Goal: Task Accomplishment & Management: Manage account settings

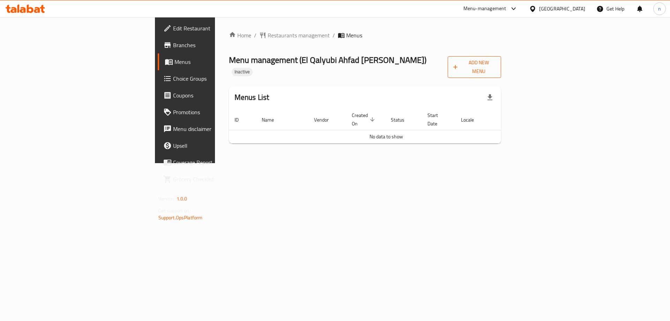
click at [496, 63] on span "Add New Menu" at bounding box center [475, 66] width 42 height 17
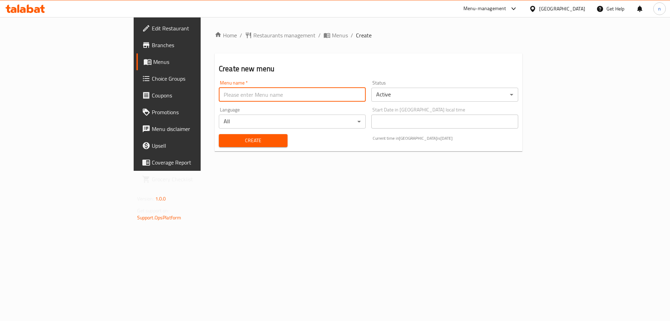
click at [302, 91] on input "text" at bounding box center [292, 95] width 147 height 14
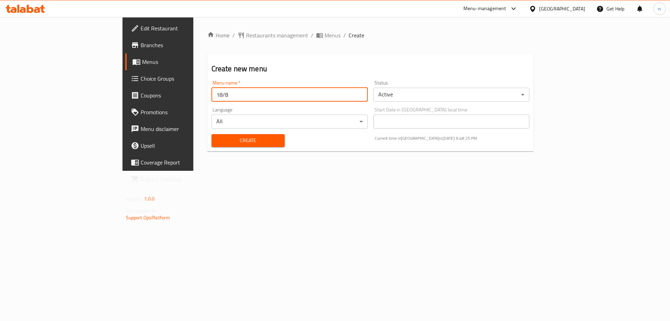
type input "18/8"
click at [212, 134] on button "Create" at bounding box center [248, 140] width 73 height 13
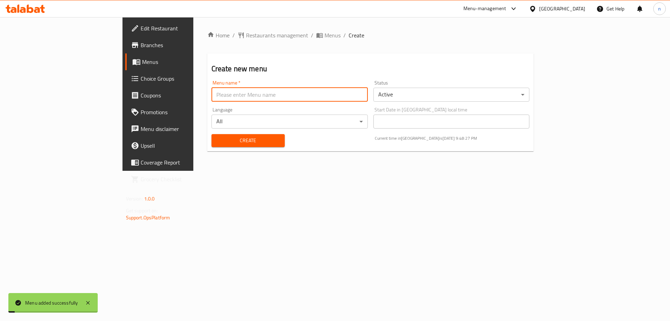
click at [142, 58] on span "Menus" at bounding box center [185, 62] width 87 height 8
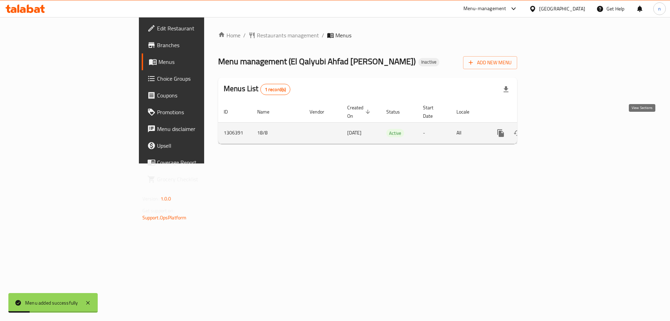
click at [554, 130] on icon "enhanced table" at bounding box center [551, 133] width 6 height 6
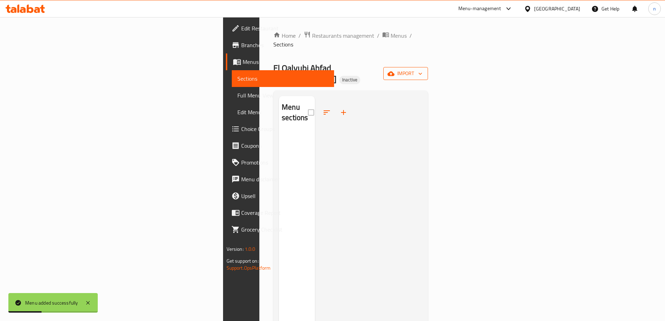
click at [422, 69] on span "import" at bounding box center [406, 73] width 34 height 9
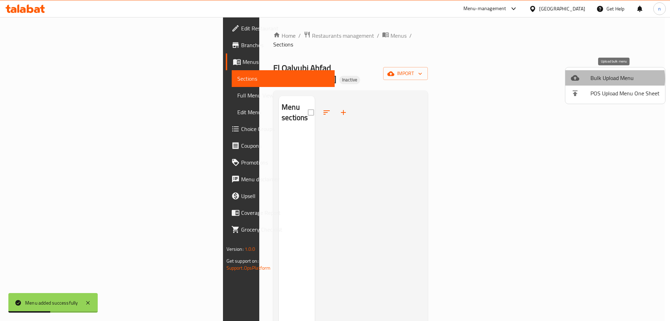
click at [615, 79] on span "Bulk Upload Menu" at bounding box center [625, 78] width 69 height 8
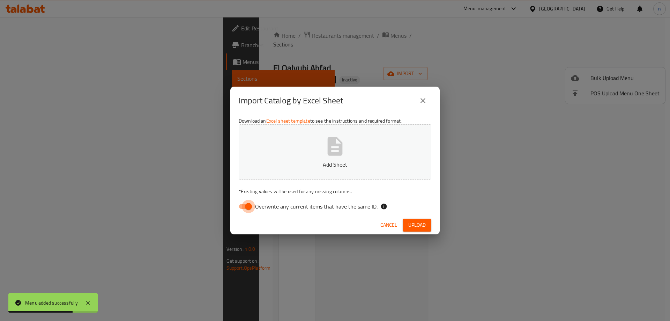
click at [250, 208] on input "Overwrite any current items that have the same ID." at bounding box center [249, 206] width 40 height 13
checkbox input "false"
click at [291, 157] on button "Add Sheet" at bounding box center [335, 151] width 193 height 55
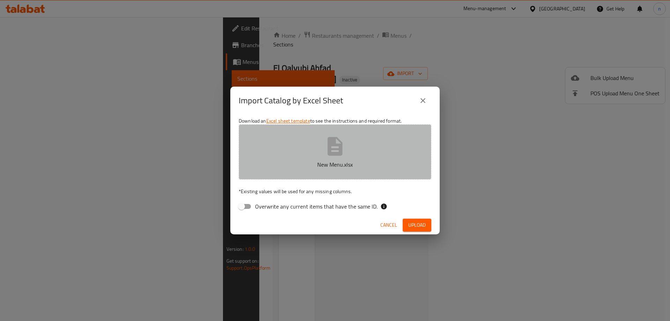
click at [336, 148] on icon "button" at bounding box center [335, 146] width 22 height 22
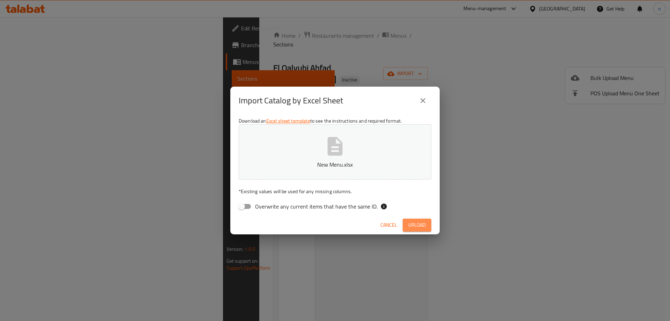
click at [417, 221] on span "Upload" at bounding box center [417, 225] width 17 height 9
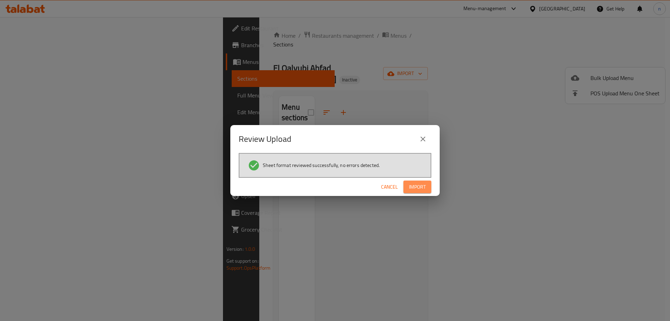
click at [422, 184] on span "Import" at bounding box center [417, 187] width 17 height 9
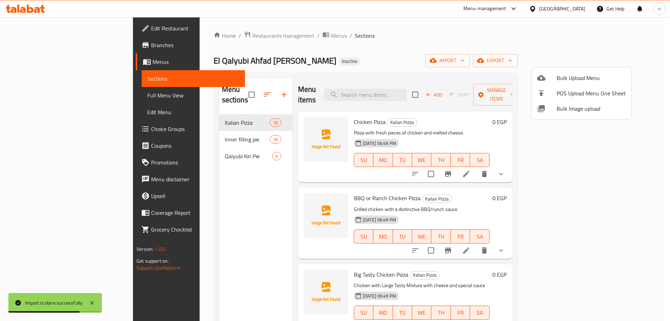
click at [34, 96] on div at bounding box center [335, 160] width 670 height 321
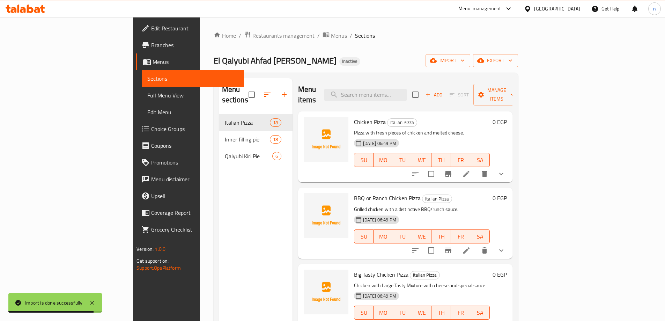
click at [147, 96] on span "Full Menu View" at bounding box center [192, 95] width 91 height 8
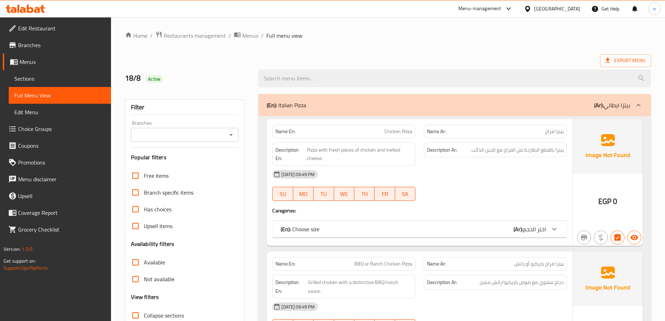
scroll to position [105, 0]
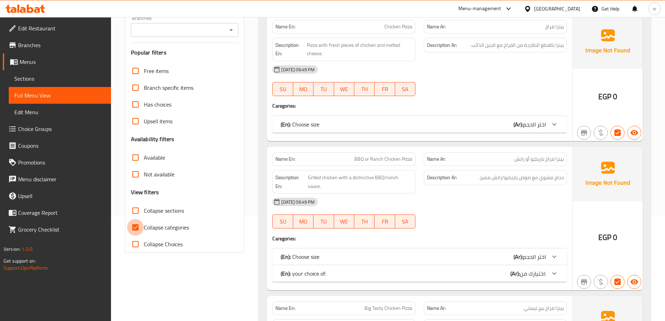
click at [140, 226] on input "Collapse categories" at bounding box center [135, 227] width 17 height 17
checkbox input "false"
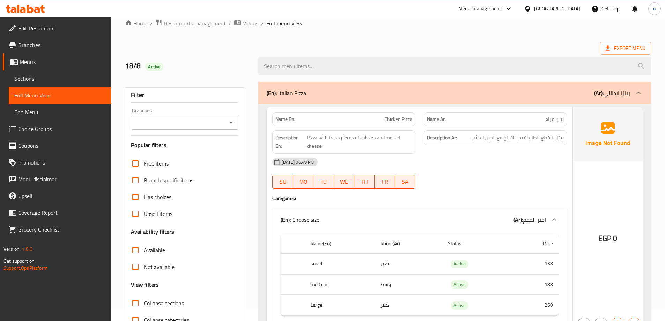
scroll to position [0, 0]
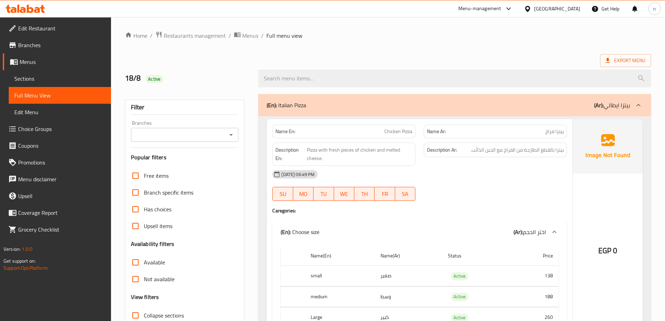
click at [29, 79] on span "Sections" at bounding box center [59, 78] width 91 height 8
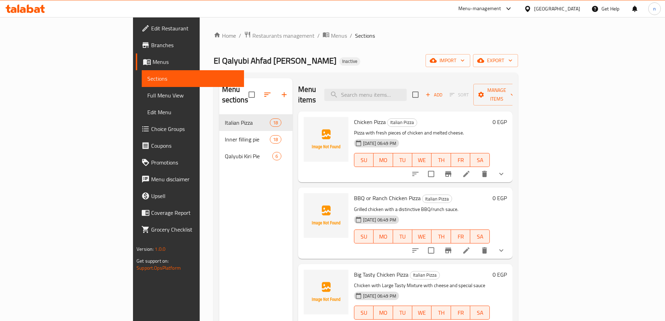
click at [153, 64] on span "Menus" at bounding box center [196, 62] width 86 height 8
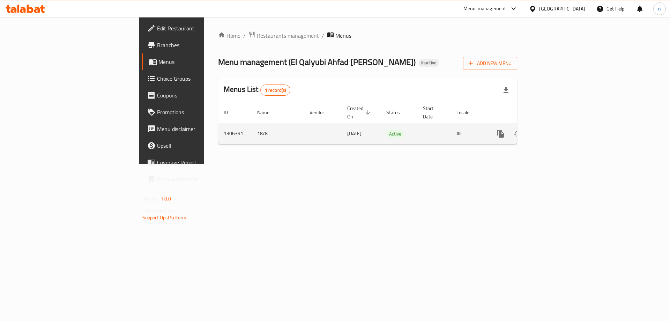
click at [539, 130] on icon "enhanced table" at bounding box center [534, 134] width 8 height 8
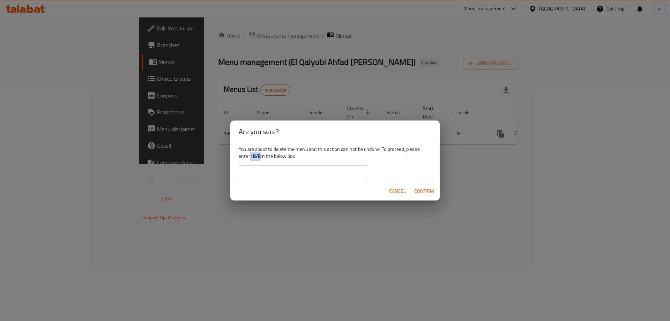
drag, startPoint x: 252, startPoint y: 156, endPoint x: 260, endPoint y: 159, distance: 8.6
click at [260, 159] on b "18/8" at bounding box center [255, 156] width 11 height 9
copy b "18/8"
click at [260, 173] on input "text" at bounding box center [303, 172] width 128 height 14
paste input "18/8"
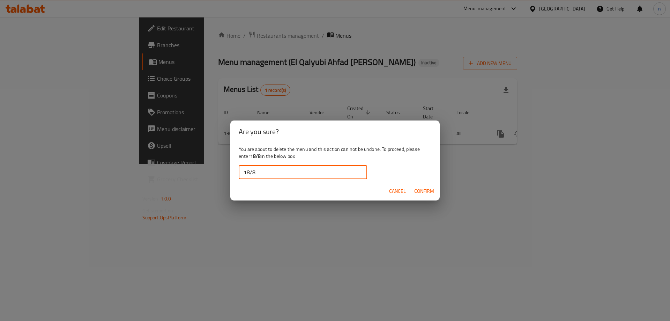
type input "18/8"
click at [428, 190] on span "Confirm" at bounding box center [424, 191] width 20 height 9
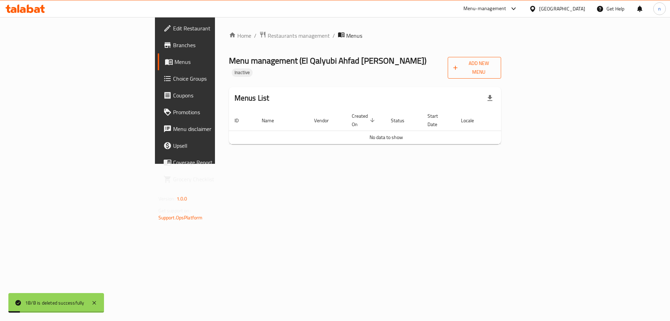
click at [496, 65] on span "Add New Menu" at bounding box center [475, 67] width 42 height 17
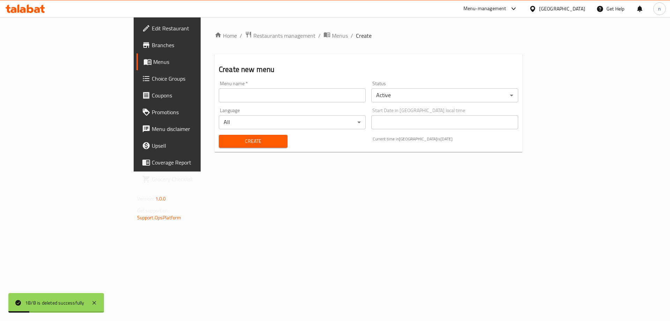
click at [286, 94] on input "text" at bounding box center [292, 95] width 147 height 14
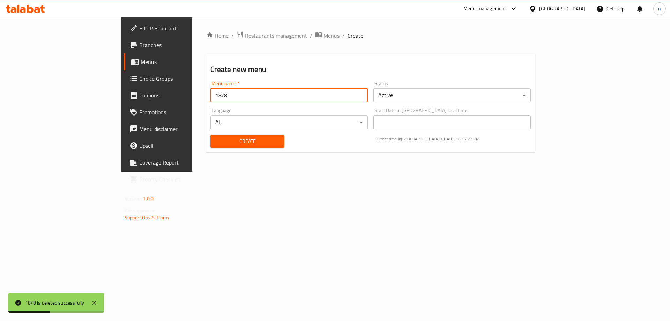
type input "18/8"
click at [211, 135] on button "Create" at bounding box center [248, 141] width 74 height 13
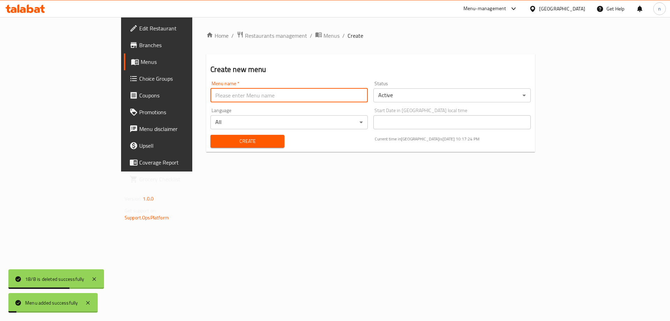
click at [141, 64] on span "Menus" at bounding box center [184, 62] width 87 height 8
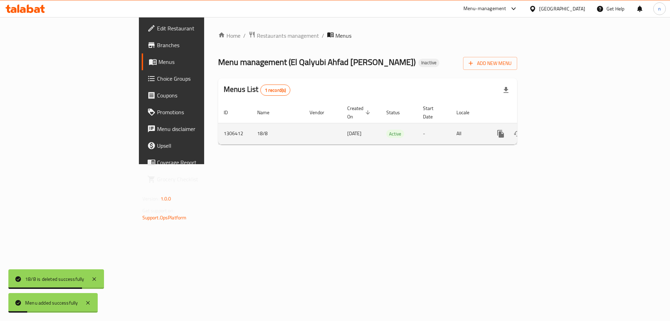
click at [556, 130] on icon "enhanced table" at bounding box center [551, 134] width 8 height 8
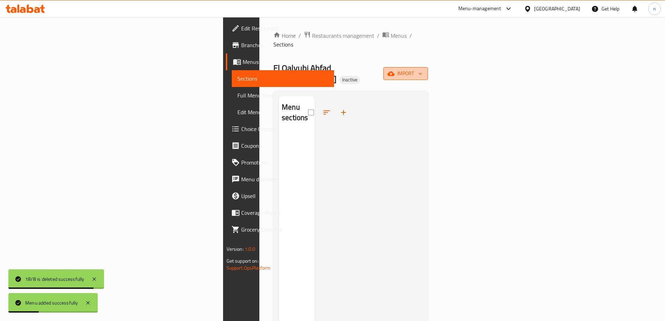
click at [395, 71] on icon "button" at bounding box center [391, 73] width 7 height 5
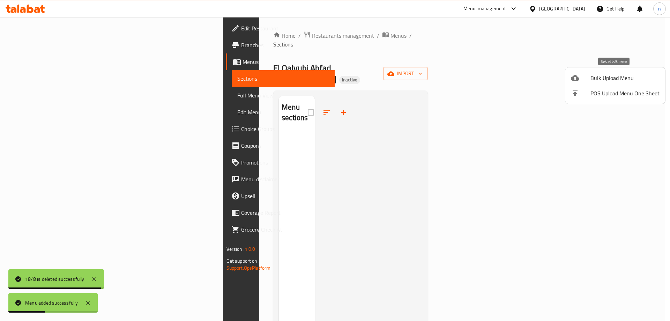
click at [605, 80] on span "Bulk Upload Menu" at bounding box center [625, 78] width 69 height 8
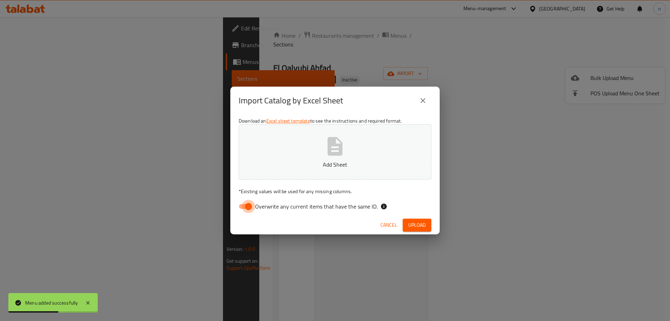
click at [244, 207] on input "Overwrite any current items that have the same ID." at bounding box center [249, 206] width 40 height 13
checkbox input "false"
click at [310, 156] on button "Add Sheet" at bounding box center [335, 151] width 193 height 55
click at [422, 227] on span "Upload" at bounding box center [417, 225] width 17 height 9
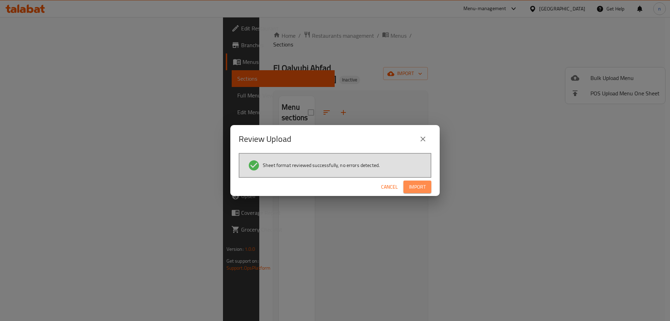
click at [417, 185] on span "Import" at bounding box center [417, 187] width 17 height 9
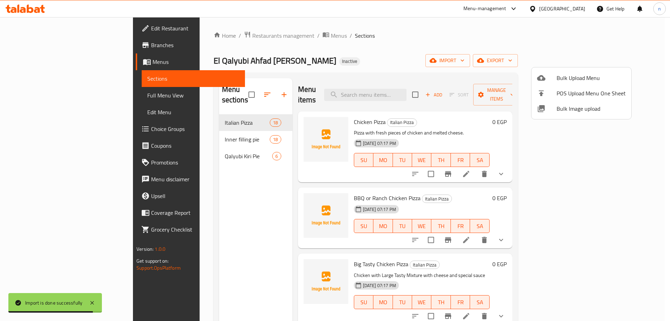
click at [30, 95] on div at bounding box center [335, 160] width 670 height 321
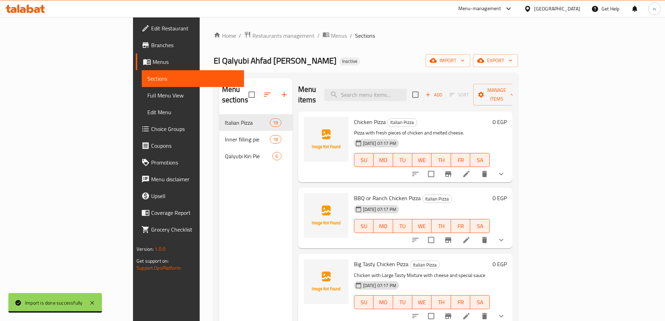
click at [147, 95] on span "Full Menu View" at bounding box center [192, 95] width 91 height 8
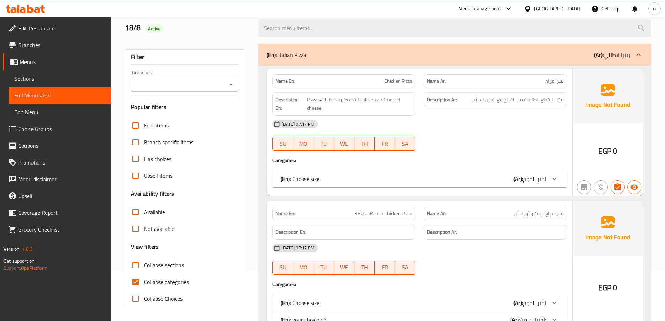
scroll to position [105, 0]
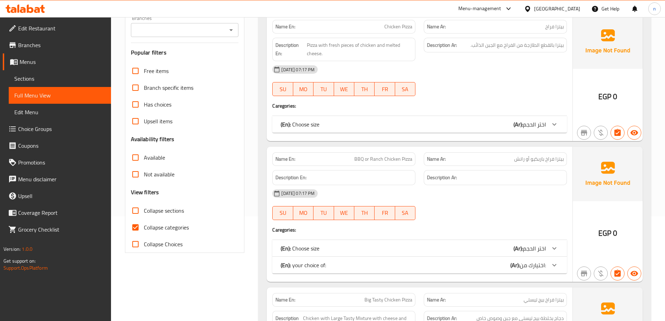
click at [133, 225] on input "Collapse categories" at bounding box center [135, 227] width 17 height 17
checkbox input "false"
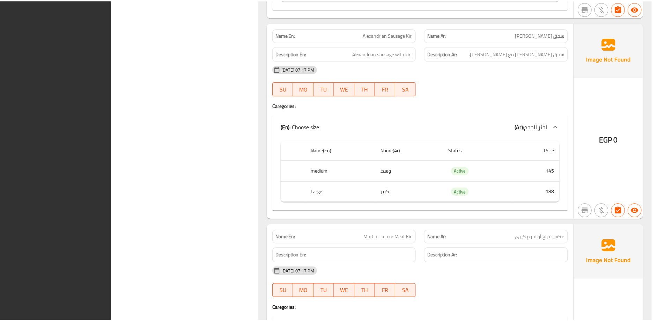
scroll to position [9756, 0]
